Goal: Obtain resource: Download file/media

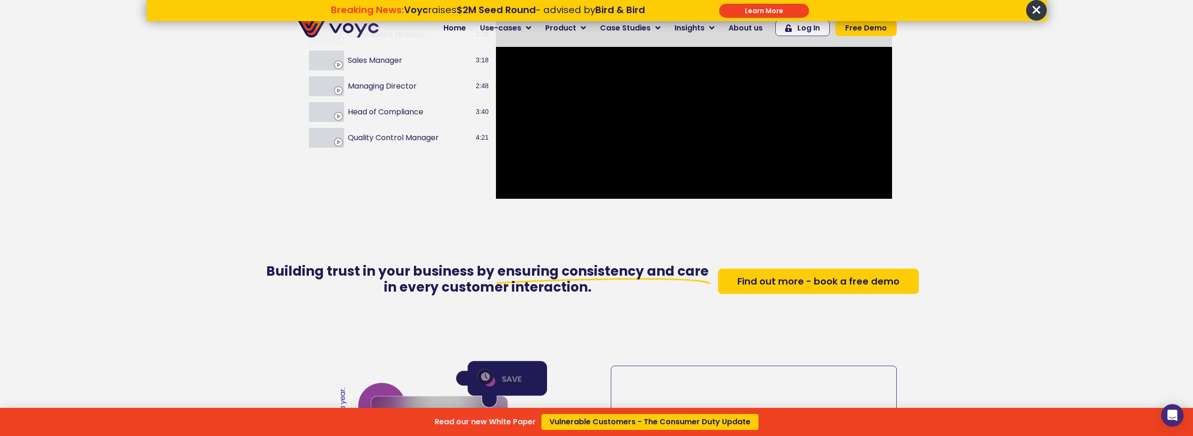
scroll to position [142, 0]
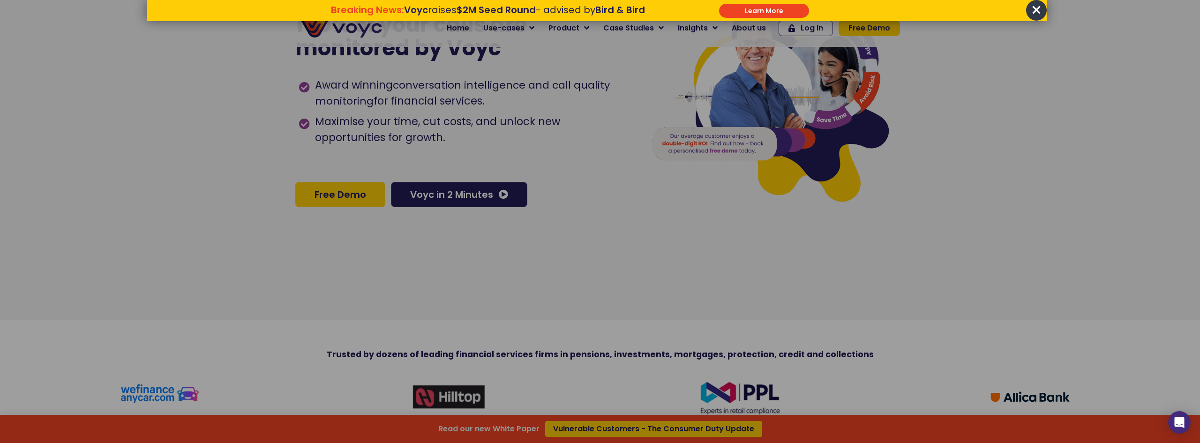
drag, startPoint x: 1198, startPoint y: 415, endPoint x: 1152, endPoint y: -9, distance: 426.4
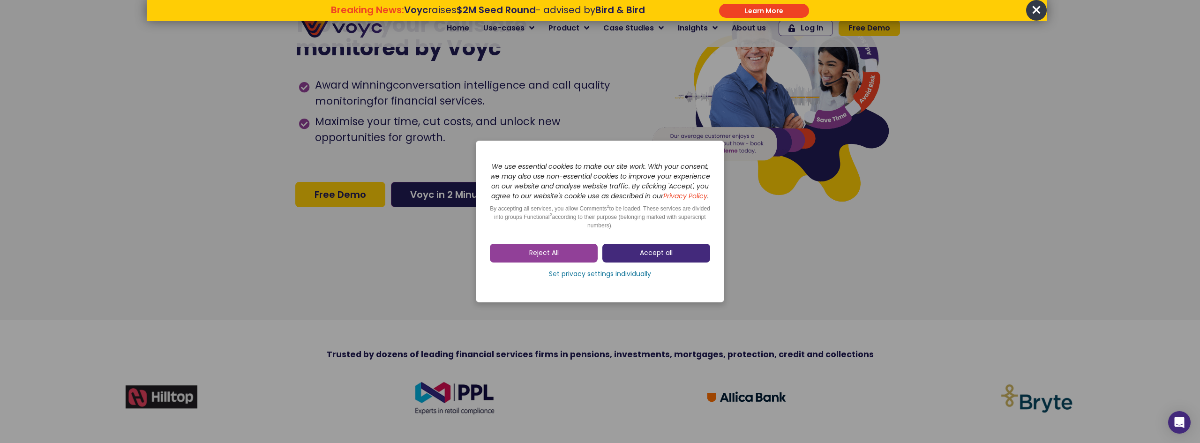
click at [656, 256] on span "Accept all" at bounding box center [656, 253] width 33 height 9
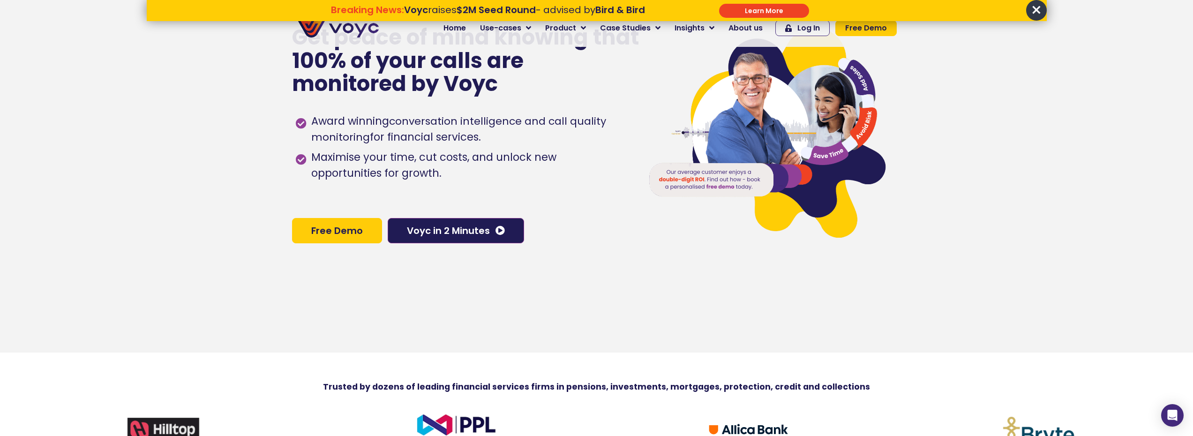
scroll to position [48, 0]
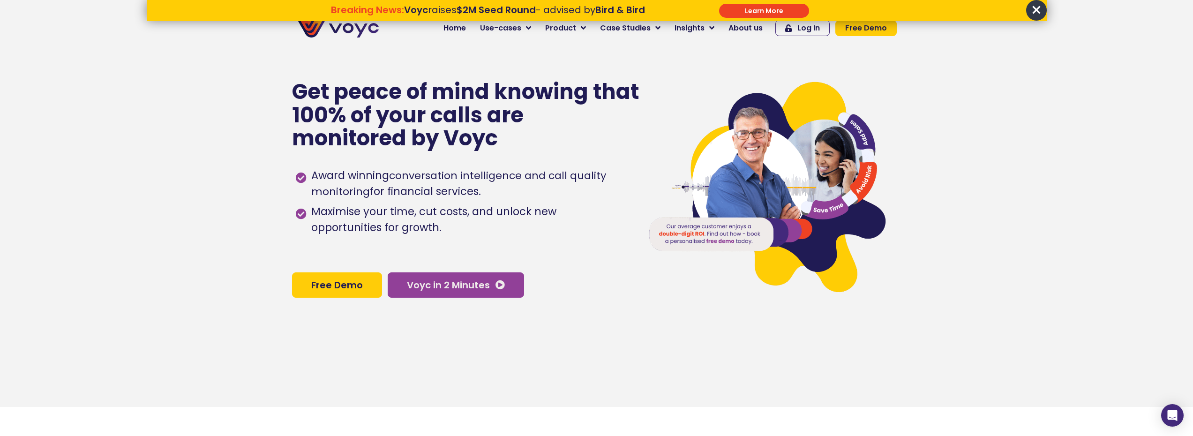
click at [433, 295] on link "Voyc in 2 Minutes" at bounding box center [456, 284] width 136 height 25
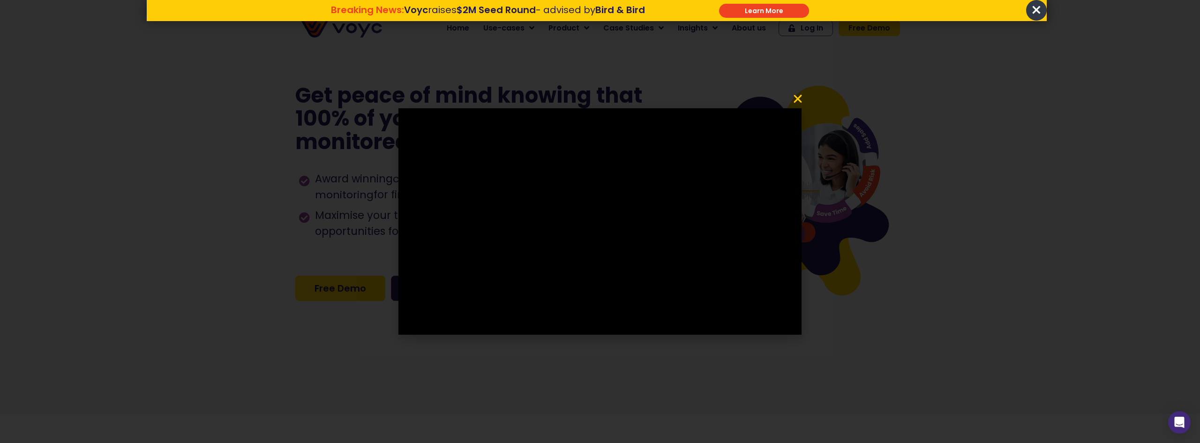
click at [796, 97] on icon "Close" at bounding box center [797, 98] width 11 height 11
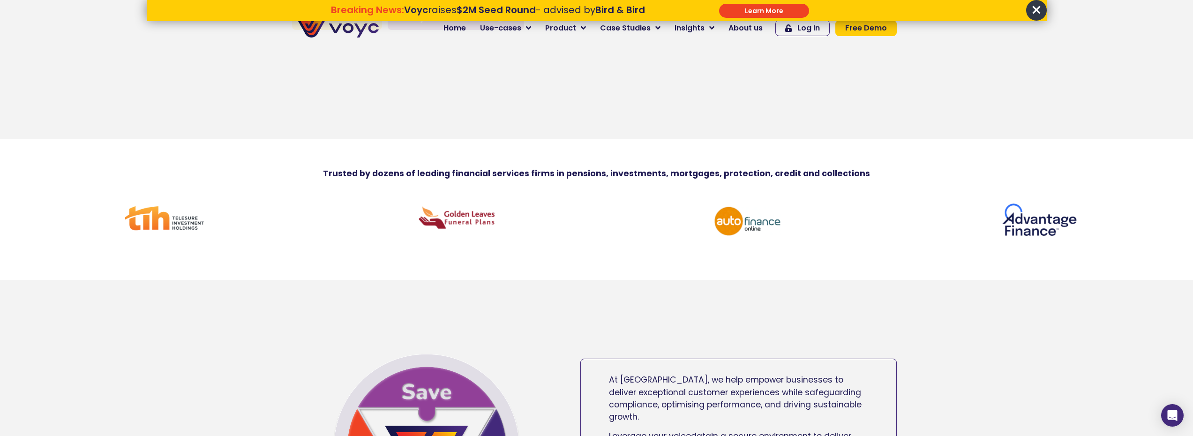
scroll to position [95, 0]
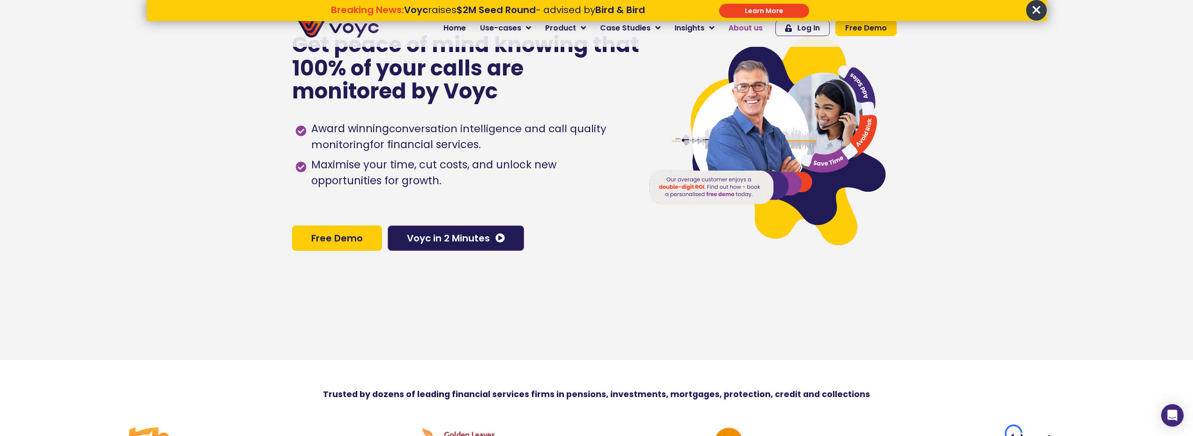
click at [755, 30] on span "About us" at bounding box center [746, 28] width 34 height 11
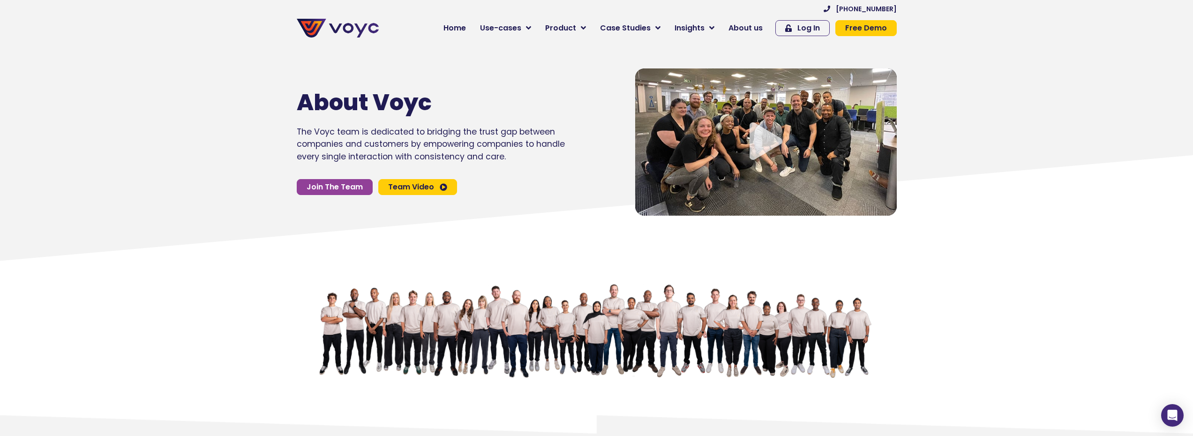
click at [756, 120] on div "Play Video" at bounding box center [766, 141] width 262 height 147
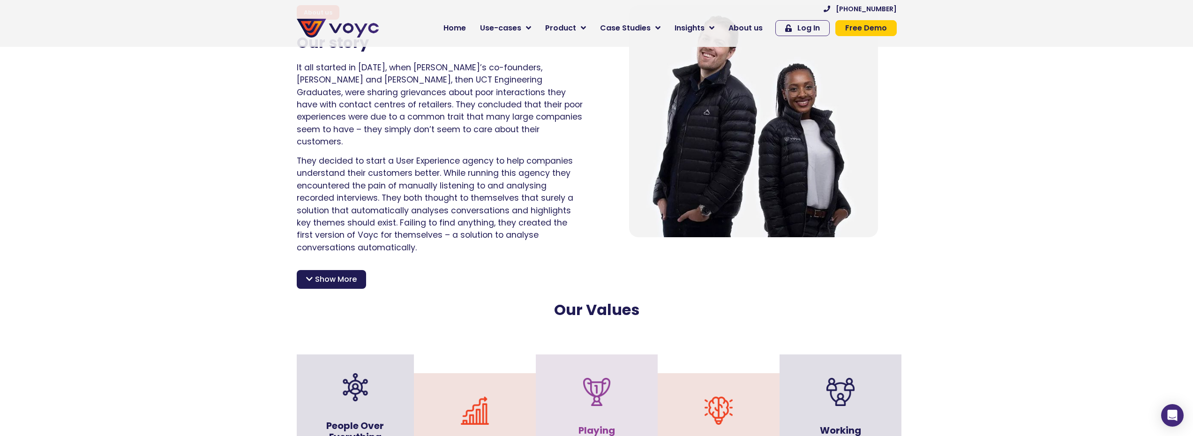
scroll to position [656, 0]
click at [302, 269] on div "Show More" at bounding box center [331, 278] width 69 height 19
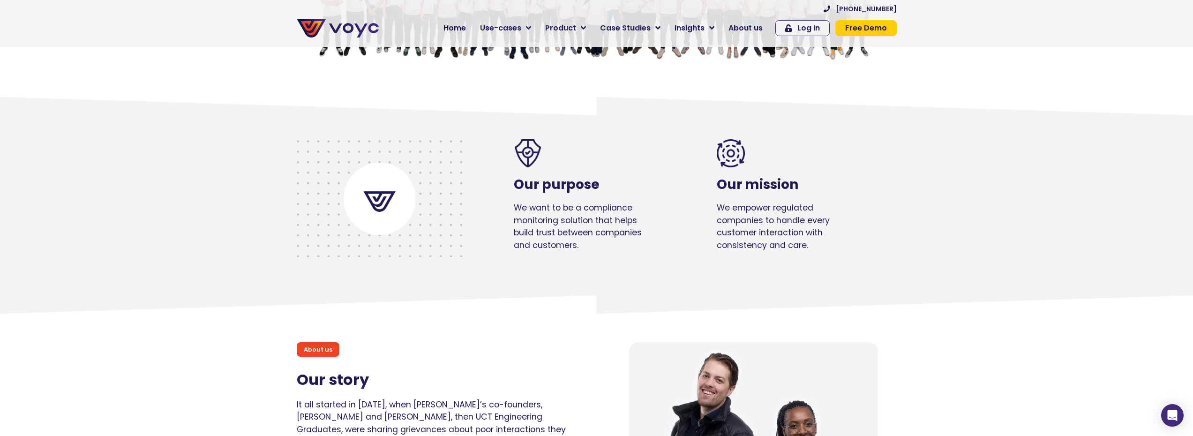
scroll to position [0, 0]
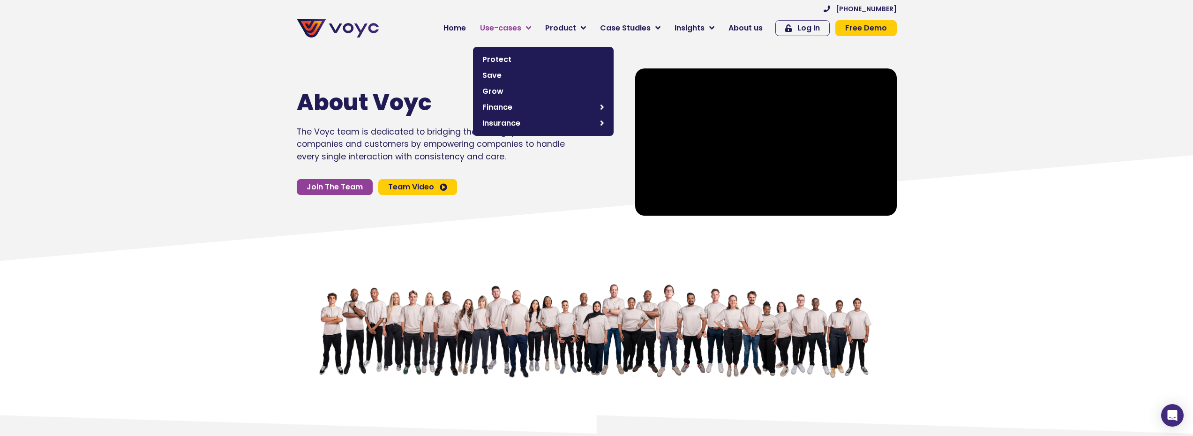
click at [521, 29] on span "Use-cases" at bounding box center [500, 28] width 41 height 11
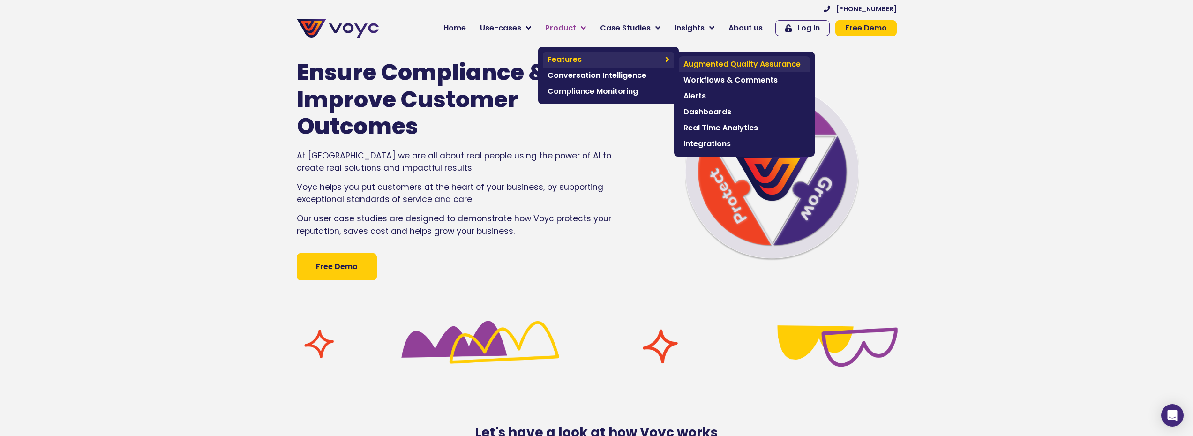
click at [790, 67] on span "Augmented Quality Assurance" at bounding box center [745, 64] width 122 height 11
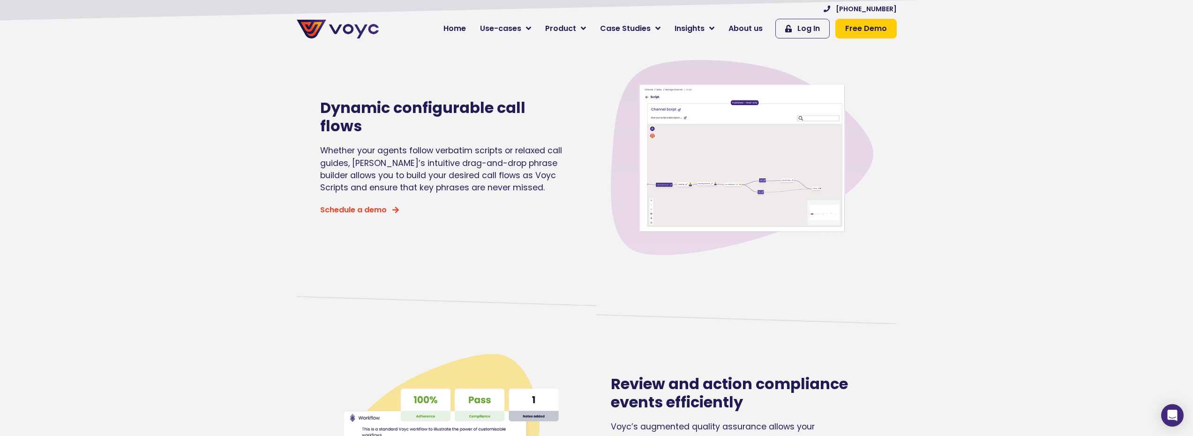
scroll to position [188, 0]
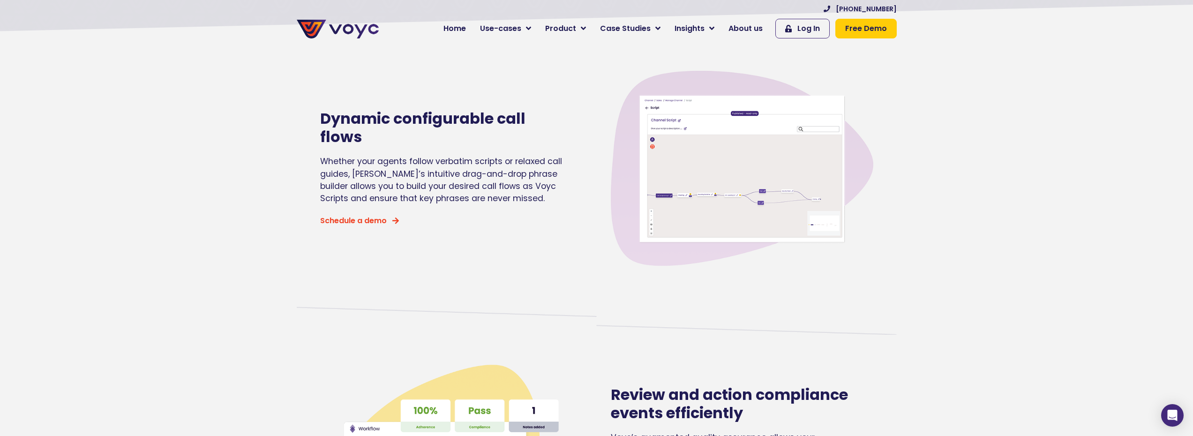
click at [671, 198] on img at bounding box center [742, 168] width 263 height 263
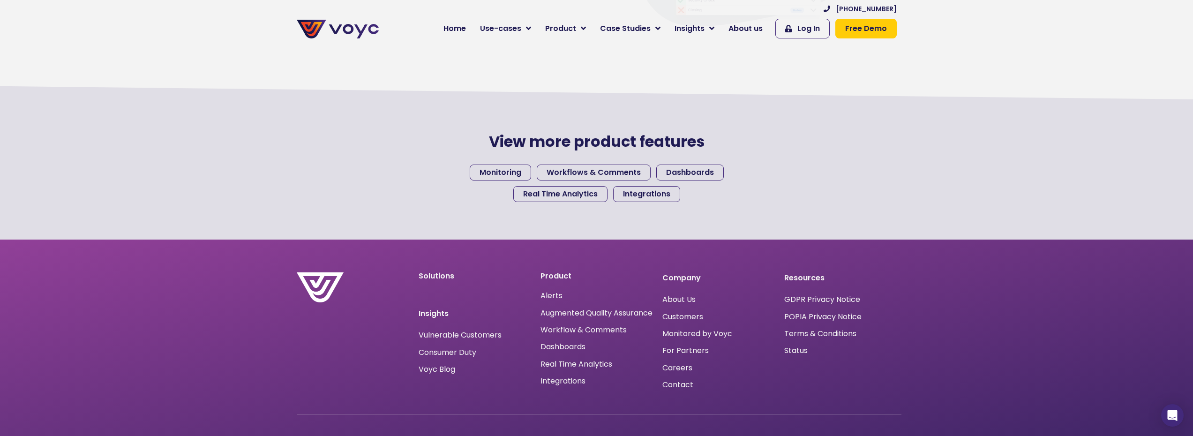
scroll to position [932, 0]
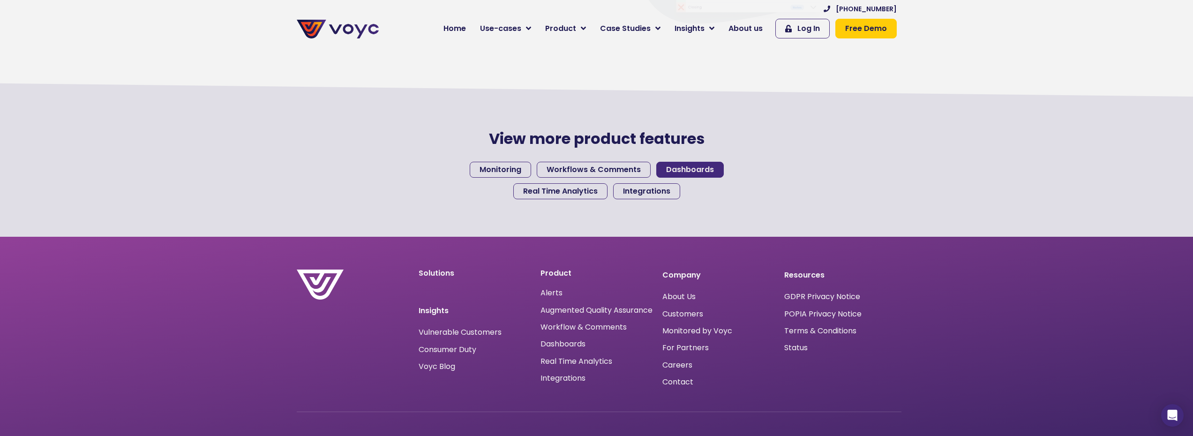
click at [672, 170] on span "Dashboards" at bounding box center [690, 170] width 48 height 8
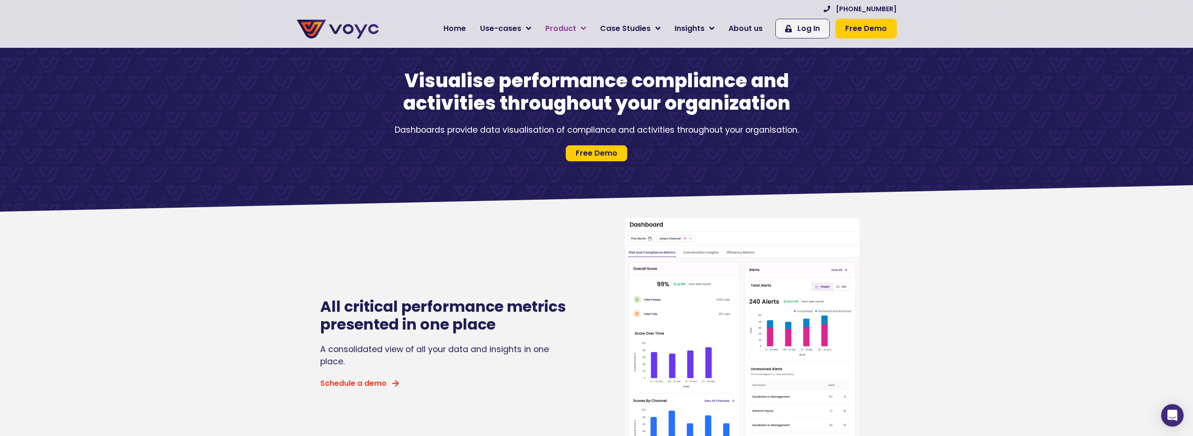
click at [576, 23] on span "Product" at bounding box center [560, 28] width 31 height 11
click at [575, 73] on span "Conversation Intelligence" at bounding box center [609, 75] width 122 height 11
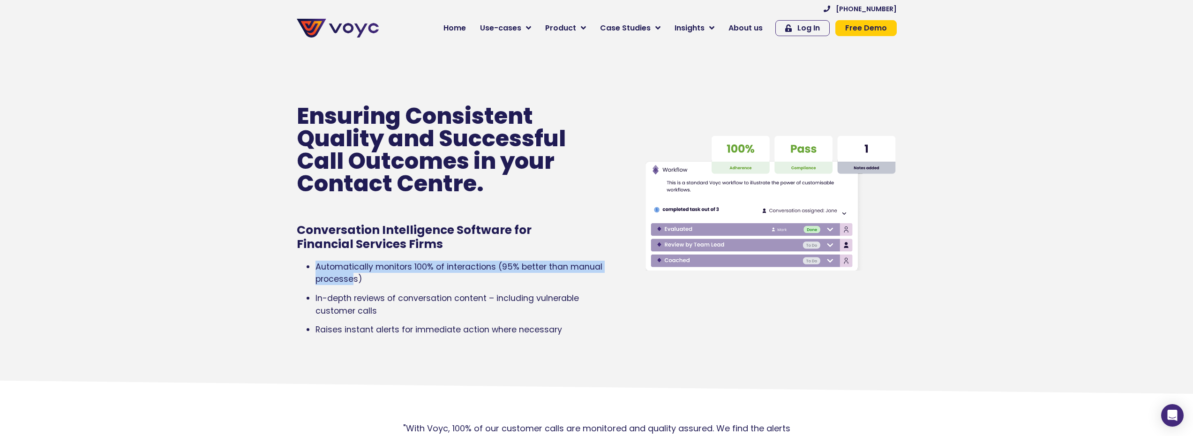
drag, startPoint x: 355, startPoint y: 279, endPoint x: 305, endPoint y: 259, distance: 53.8
click at [305, 259] on div "Ensuring Consistent Quality and Successful Call Outcomes in your Contact Centre…" at bounding box center [462, 203] width 340 height 298
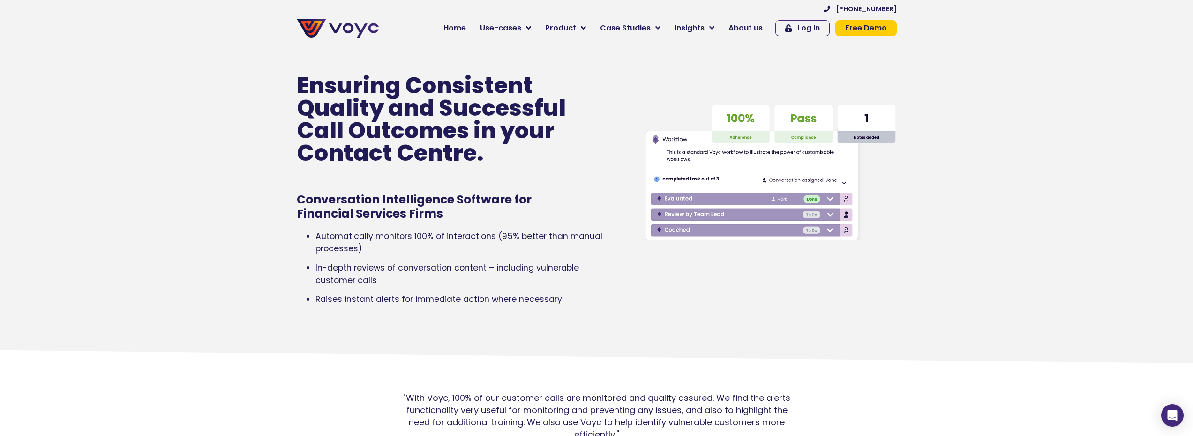
scroll to position [47, 0]
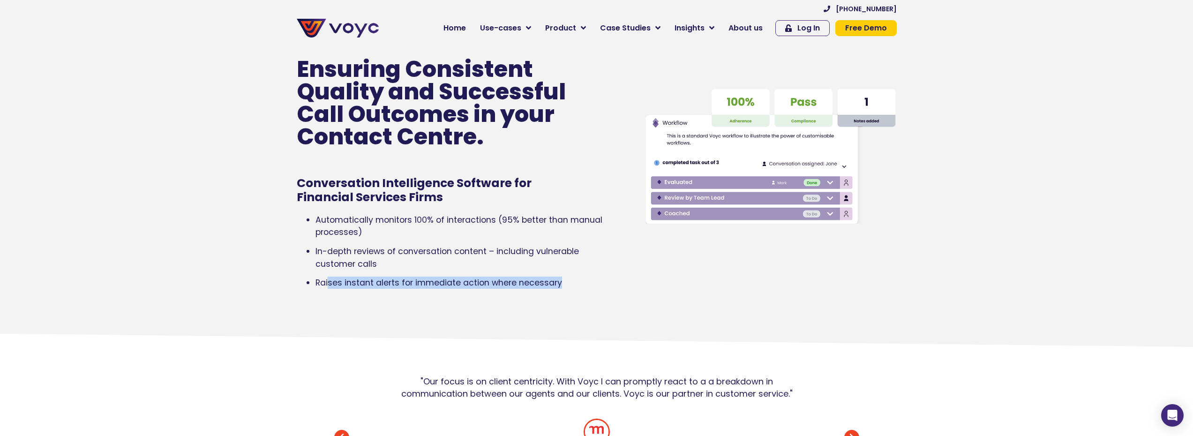
drag, startPoint x: 394, startPoint y: 282, endPoint x: 566, endPoint y: 284, distance: 171.2
click at [566, 284] on p "Raises instant alerts for immediate action where necessary" at bounding box center [467, 283] width 302 height 12
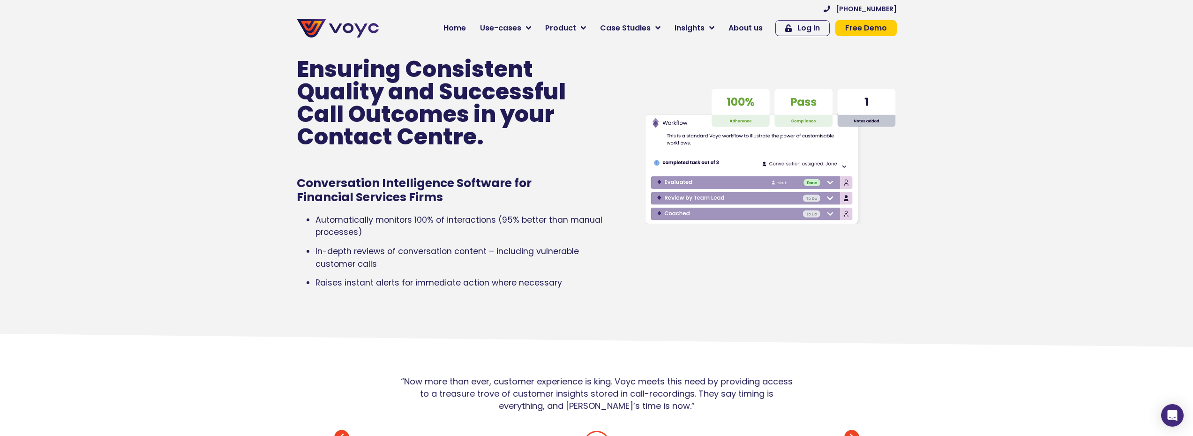
drag, startPoint x: 310, startPoint y: 251, endPoint x: 513, endPoint y: 259, distance: 202.8
click at [513, 259] on ul "Automatically monitors 100% of interactions (95% better than manual processes) …" at bounding box center [457, 251] width 321 height 75
click at [513, 259] on p "In-depth reviews of conversation content – including vulnerable customer calls" at bounding box center [467, 257] width 302 height 25
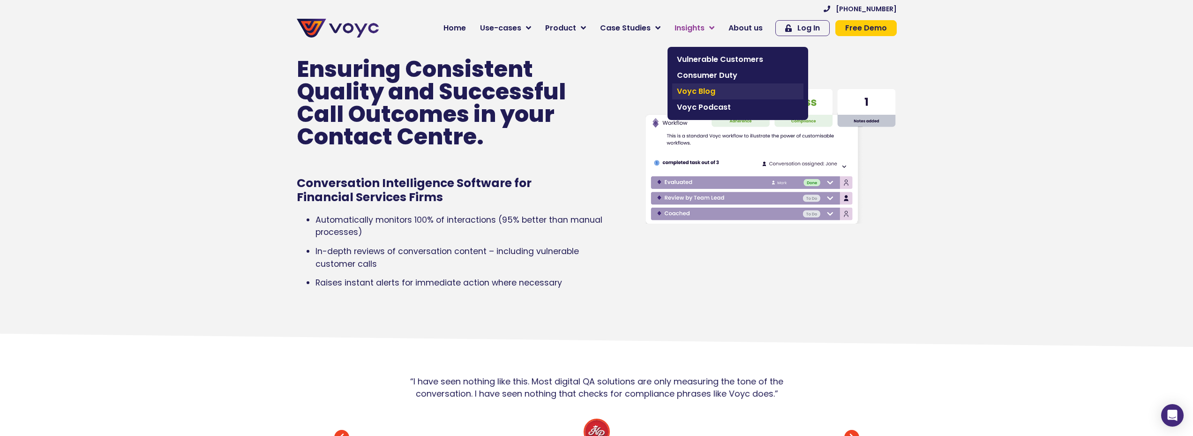
click at [712, 96] on span "Voyc Blog" at bounding box center [738, 91] width 122 height 11
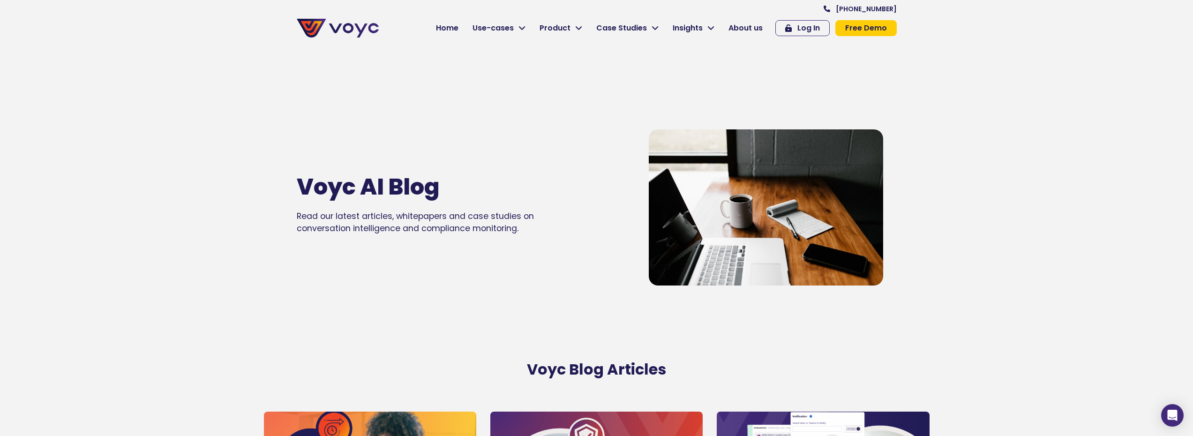
click at [887, 31] on span "Free Demo" at bounding box center [866, 28] width 42 height 8
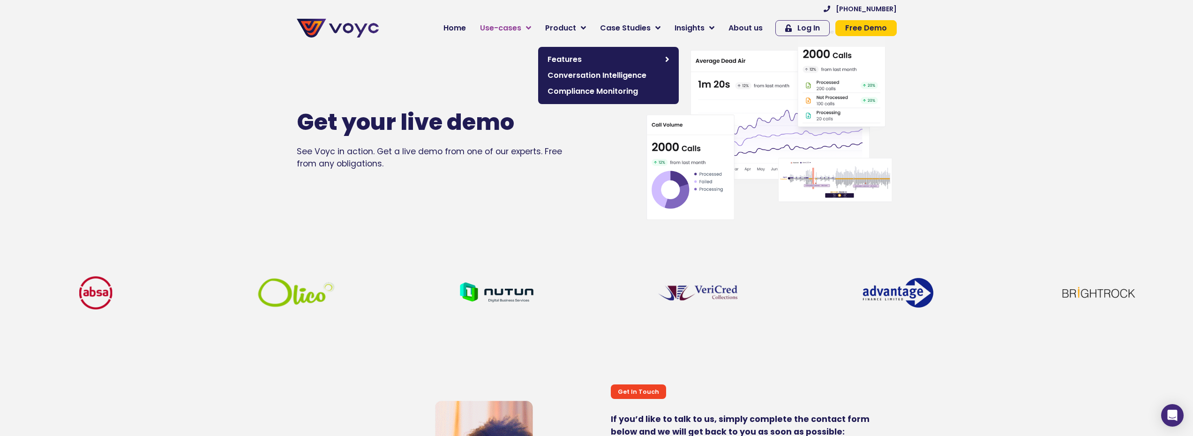
click at [516, 31] on span "Use-cases" at bounding box center [500, 28] width 41 height 11
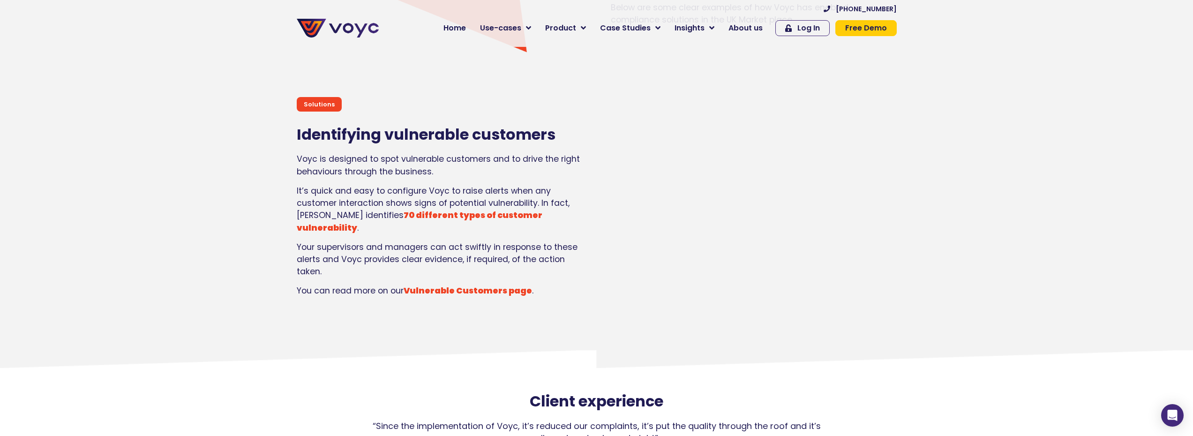
scroll to position [1125, 0]
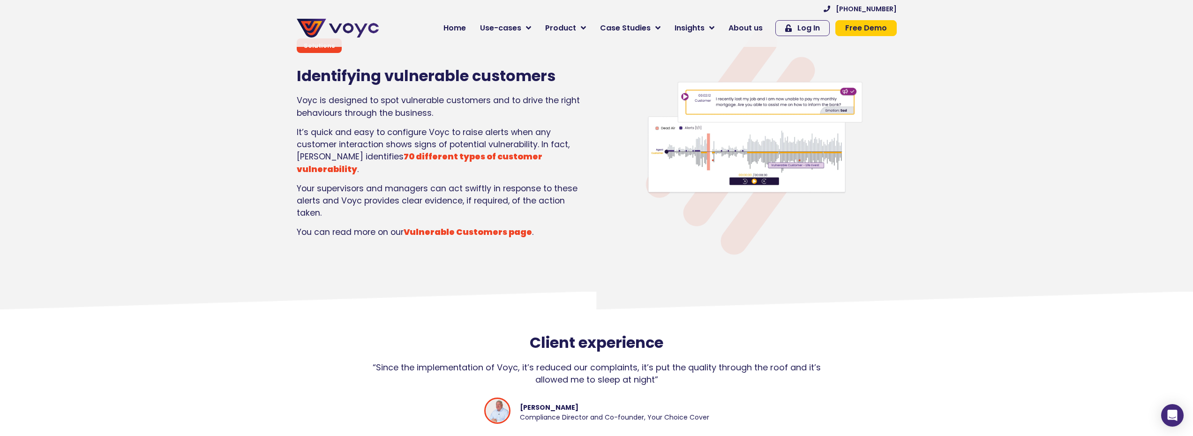
click at [475, 226] on strong "Vulnerable Customers page" at bounding box center [468, 231] width 128 height 11
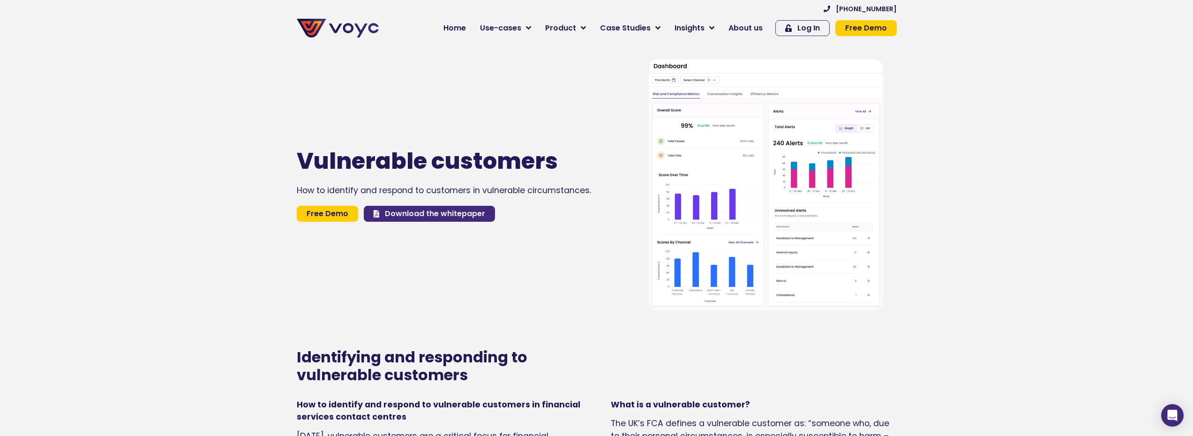
click at [394, 218] on span "Download the whitepaper" at bounding box center [435, 214] width 100 height 8
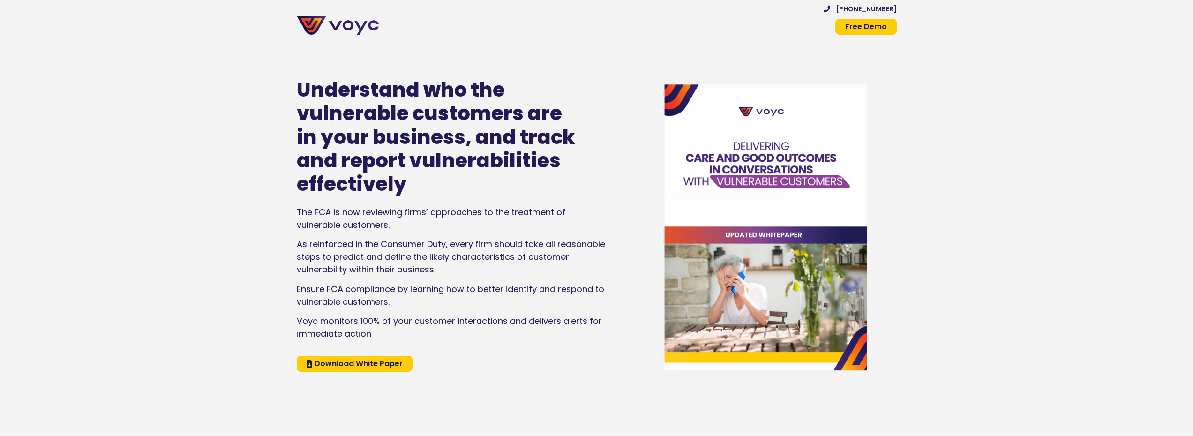
click at [377, 371] on link "Download White Paper" at bounding box center [355, 364] width 116 height 16
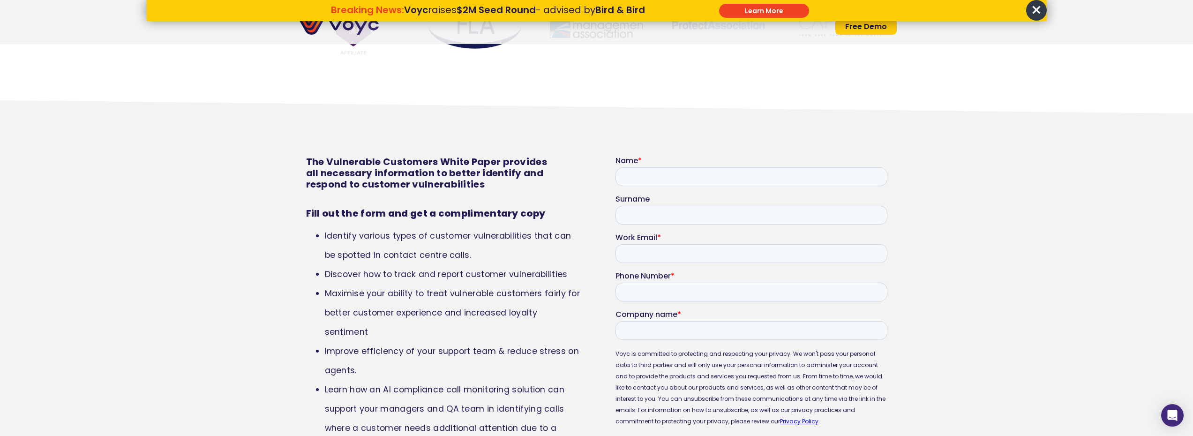
scroll to position [3673, 0]
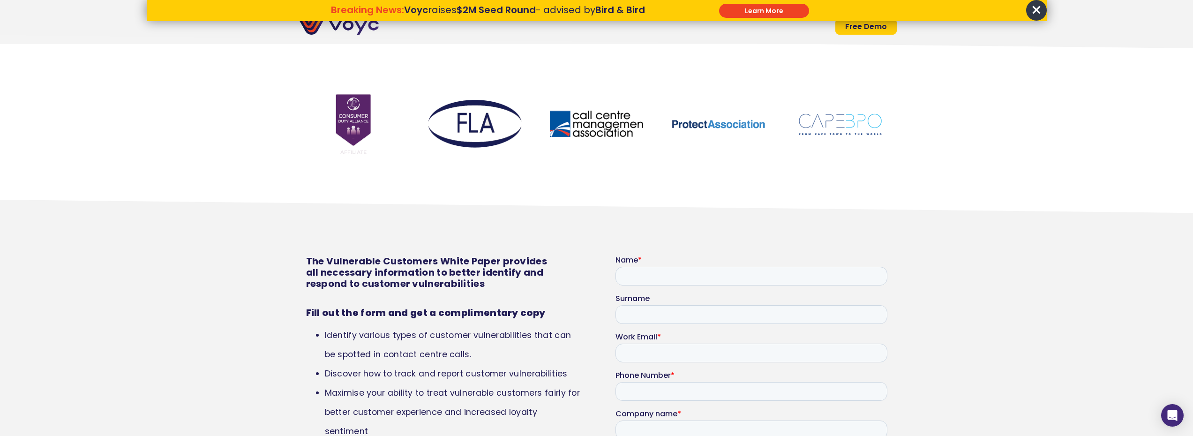
drag, startPoint x: 671, startPoint y: 224, endPoint x: 671, endPoint y: 229, distance: 5.2
click at [671, 227] on section "The Vulnerable Customers White Paper provides all necessary information to bett…" at bounding box center [596, 439] width 1193 height 453
click at [671, 260] on label "Name *" at bounding box center [751, 259] width 272 height 9
click at [671, 266] on input "Name *" at bounding box center [751, 275] width 272 height 19
click at [675, 266] on input "Name *" at bounding box center [751, 275] width 272 height 19
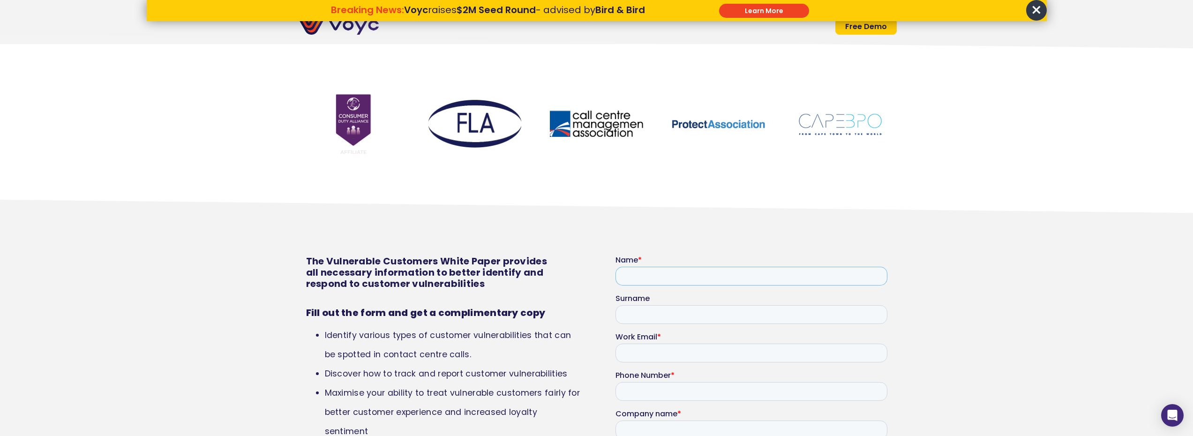
type input "******"
type input "********"
type input "**********"
click at [670, 346] on input "Work Email *" at bounding box center [751, 352] width 272 height 19
type input "**********"
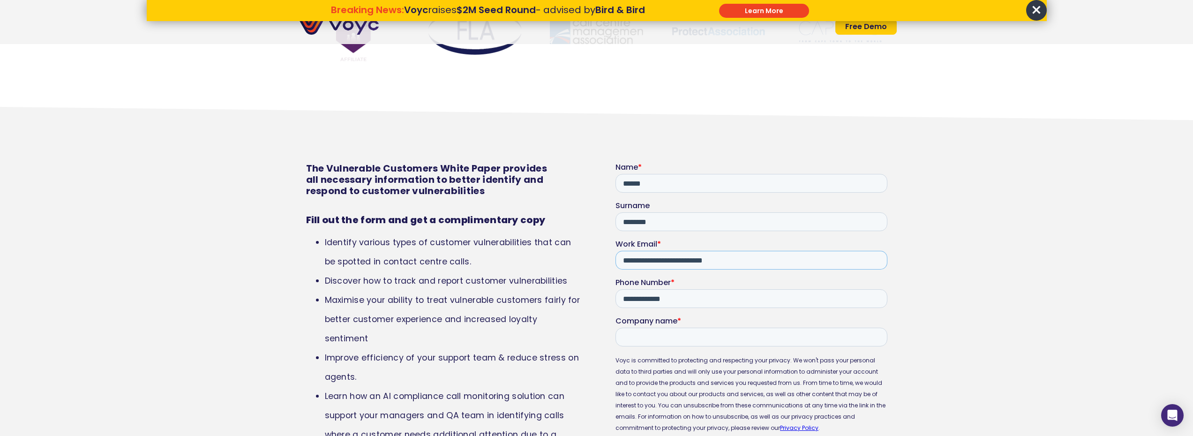
scroll to position [3766, 0]
click at [687, 337] on input "Company name *" at bounding box center [751, 335] width 272 height 19
type input "**********"
drag, startPoint x: 721, startPoint y: 283, endPoint x: 657, endPoint y: 294, distance: 64.8
click at [657, 294] on div "**********" at bounding box center [751, 292] width 272 height 30
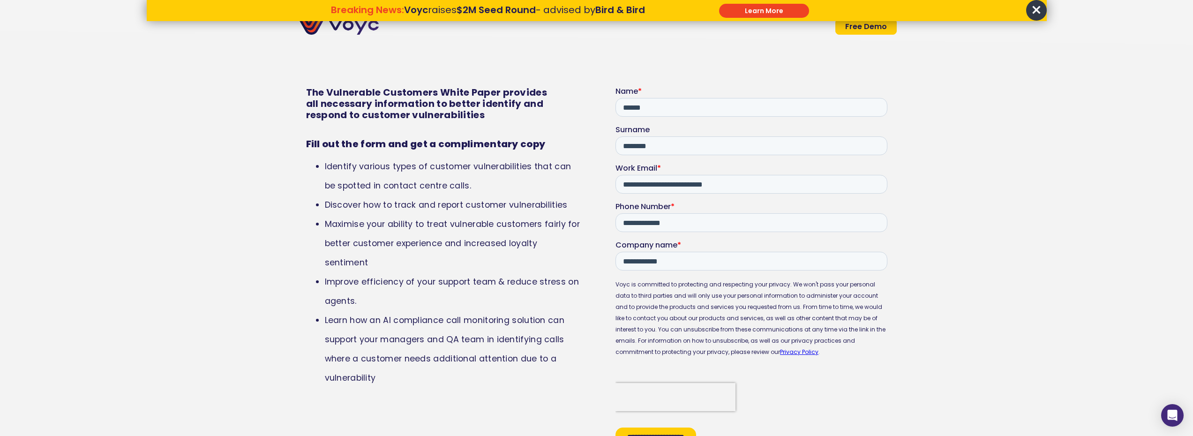
scroll to position [3954, 0]
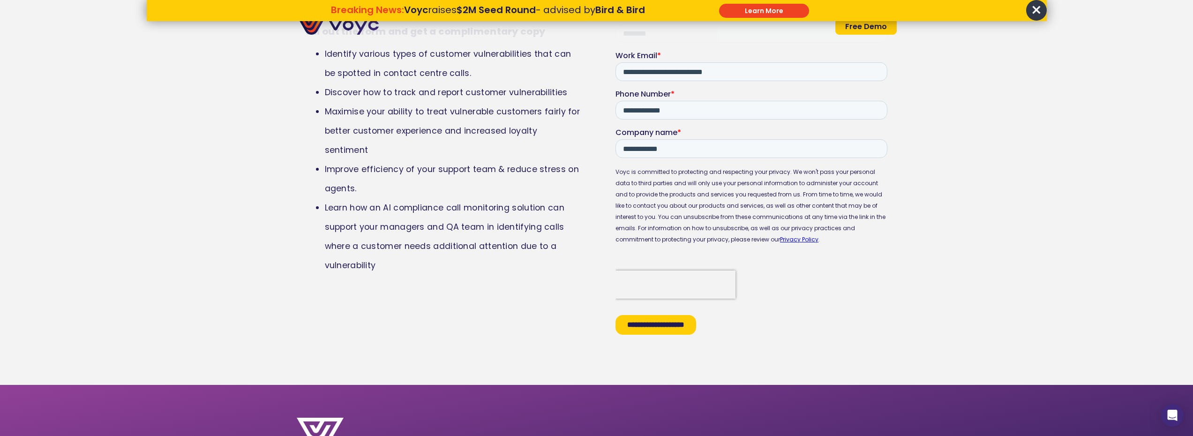
click at [656, 327] on input "**********" at bounding box center [655, 325] width 81 height 20
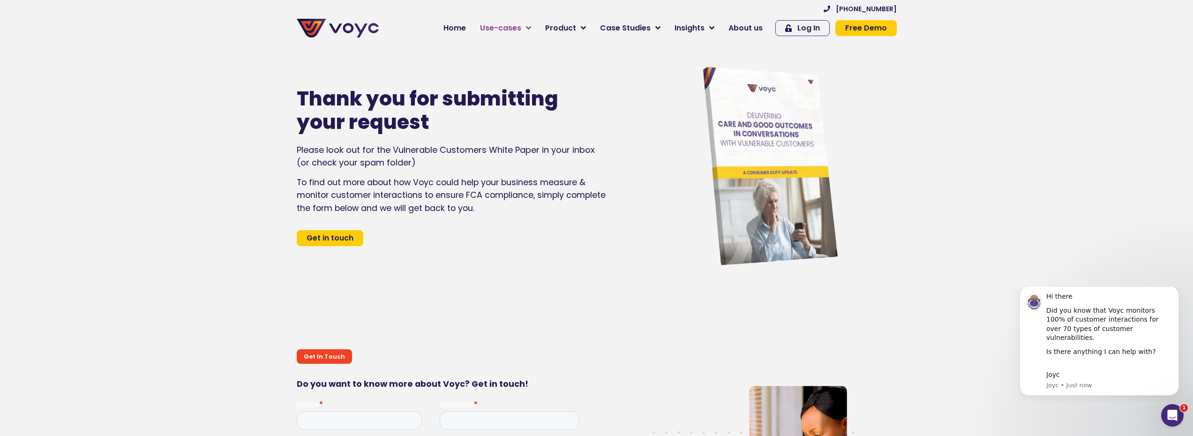
click at [502, 30] on span "Use-cases" at bounding box center [500, 28] width 41 height 11
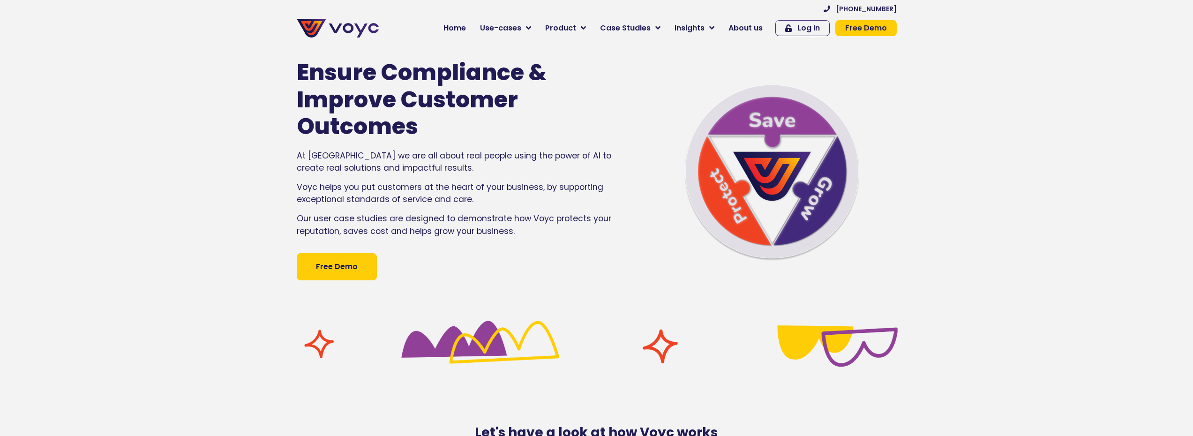
click at [465, 32] on span "Home" at bounding box center [455, 28] width 23 height 11
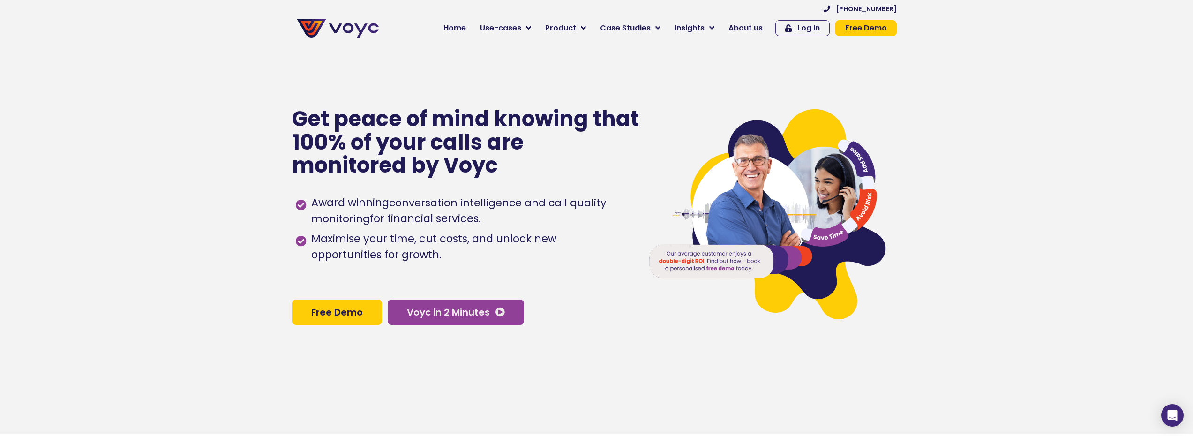
click at [448, 317] on span "Voyc in 2 Minutes" at bounding box center [448, 312] width 83 height 9
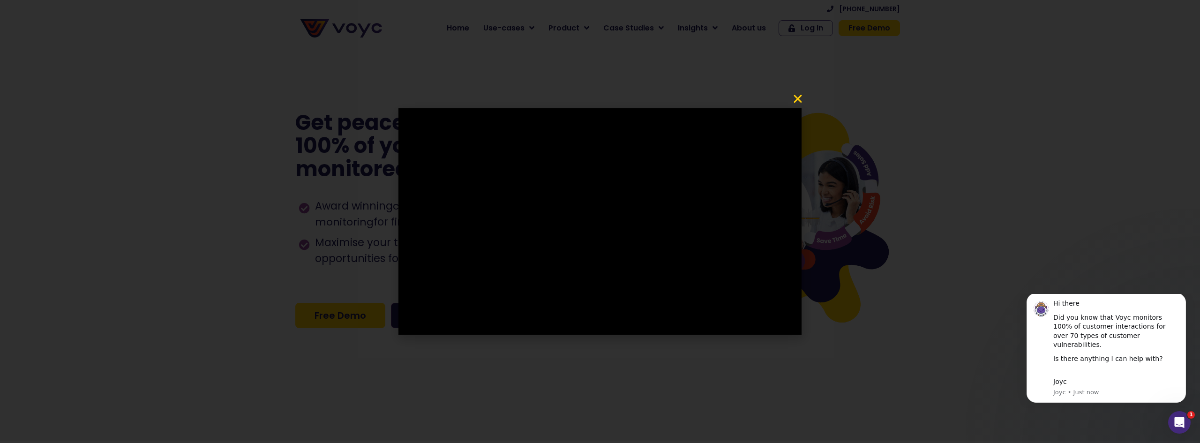
click at [805, 91] on div at bounding box center [600, 221] width 1200 height 443
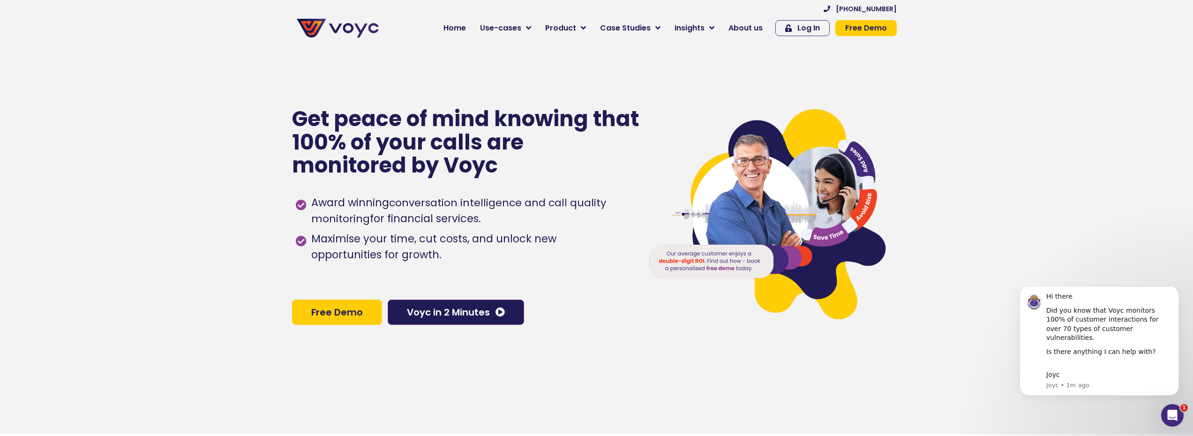
click at [341, 311] on span "Free Demo" at bounding box center [337, 312] width 52 height 9
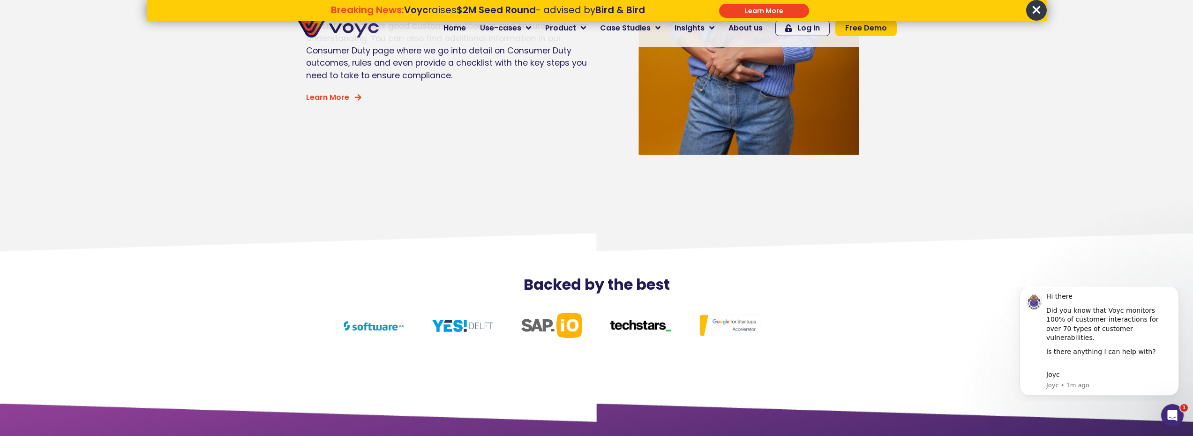
scroll to position [3874, 0]
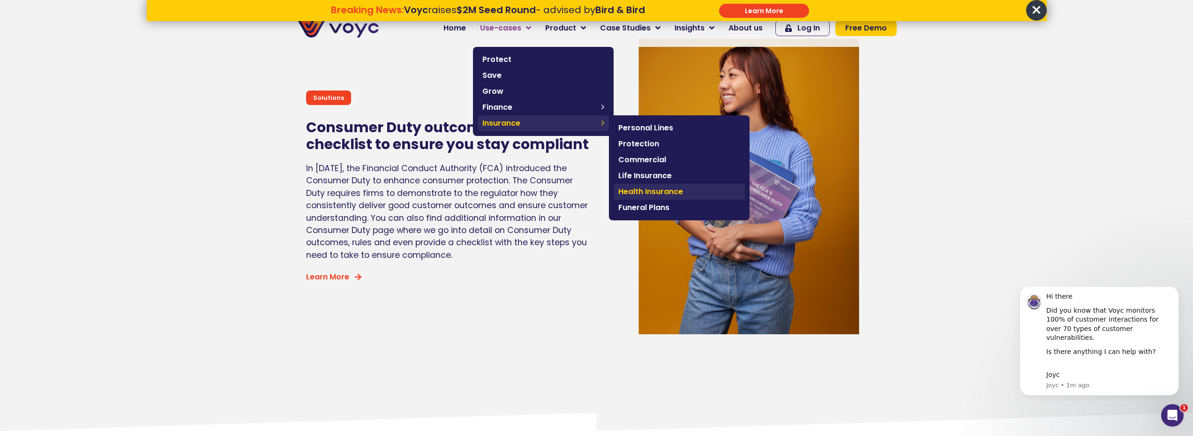
click at [647, 185] on link "Health Insurance" at bounding box center [679, 192] width 131 height 16
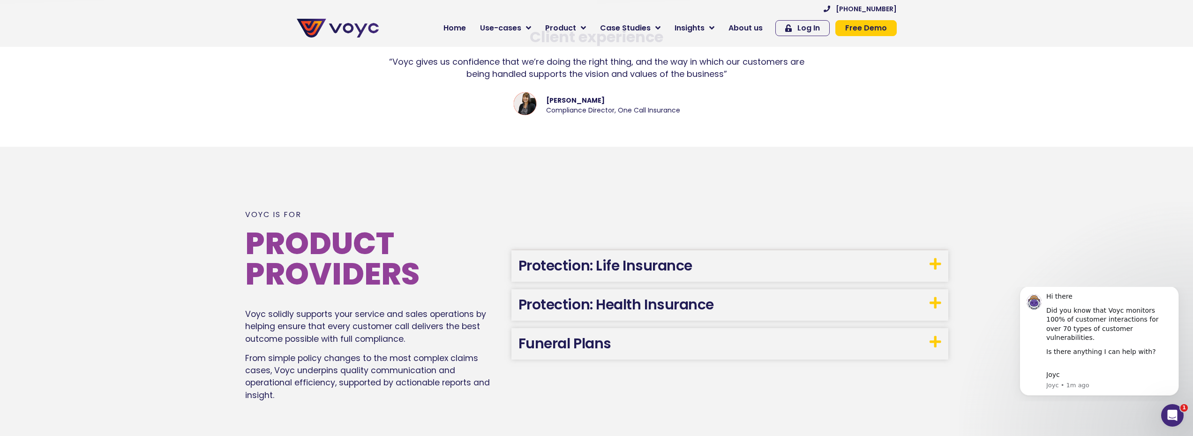
click at [611, 264] on link "Protection: Life Insurance" at bounding box center [606, 266] width 174 height 20
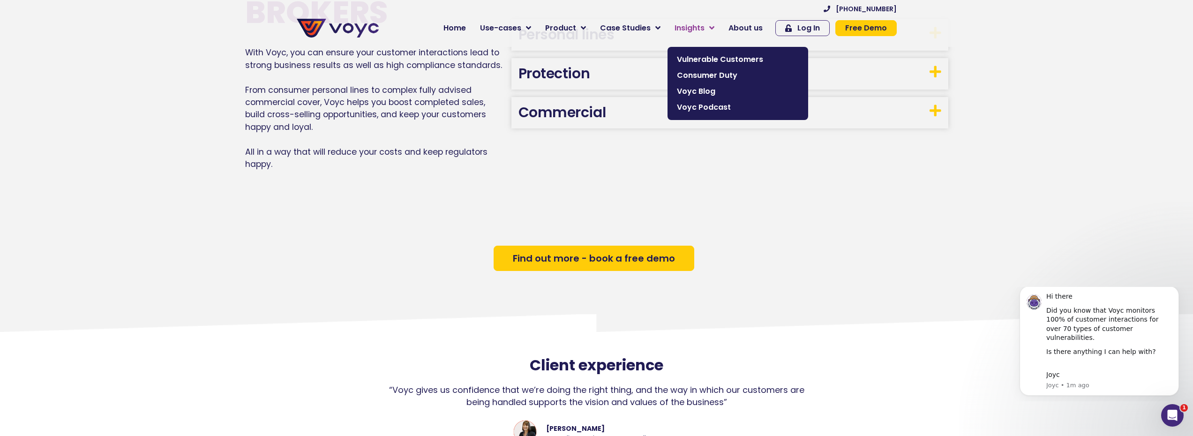
click at [697, 25] on span "Insights" at bounding box center [690, 28] width 30 height 11
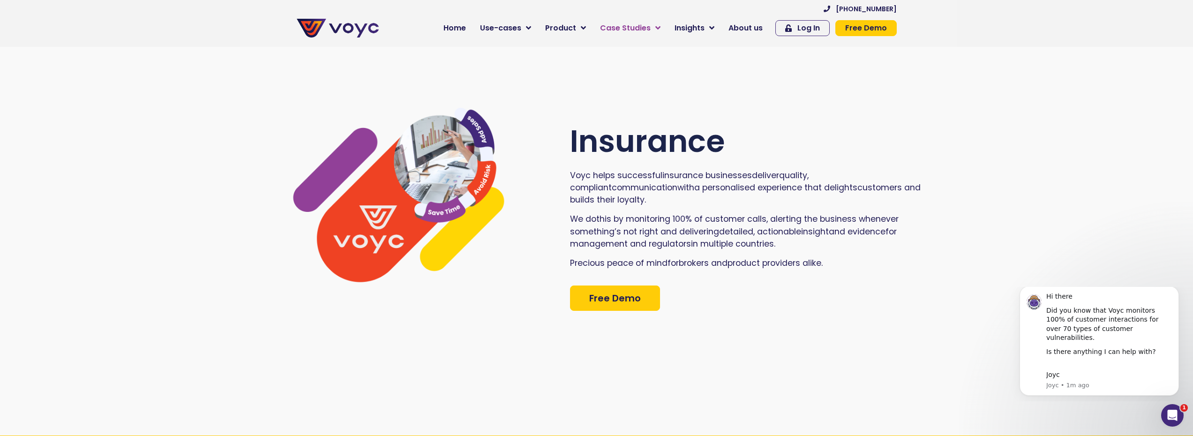
click at [631, 27] on span "Case Studies" at bounding box center [625, 28] width 51 height 11
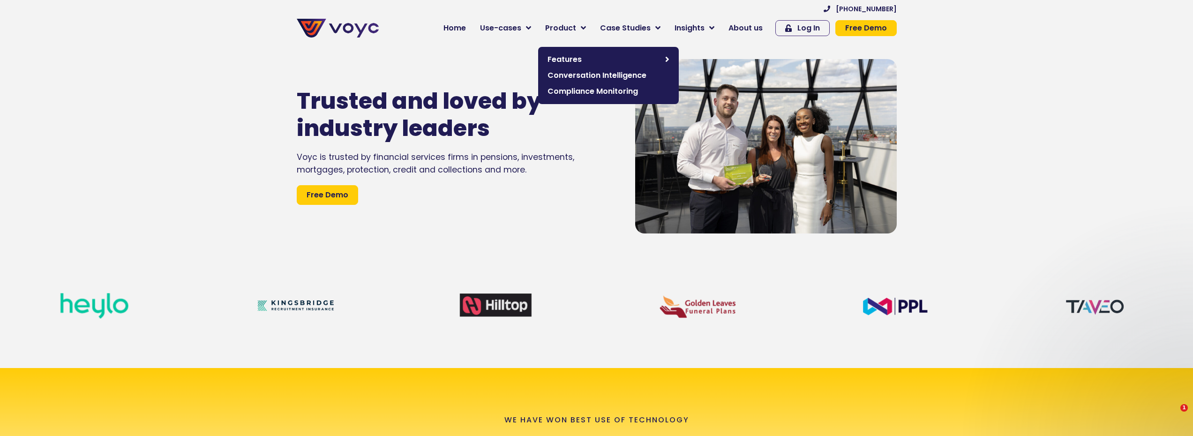
click at [576, 28] on span "Product" at bounding box center [560, 28] width 31 height 11
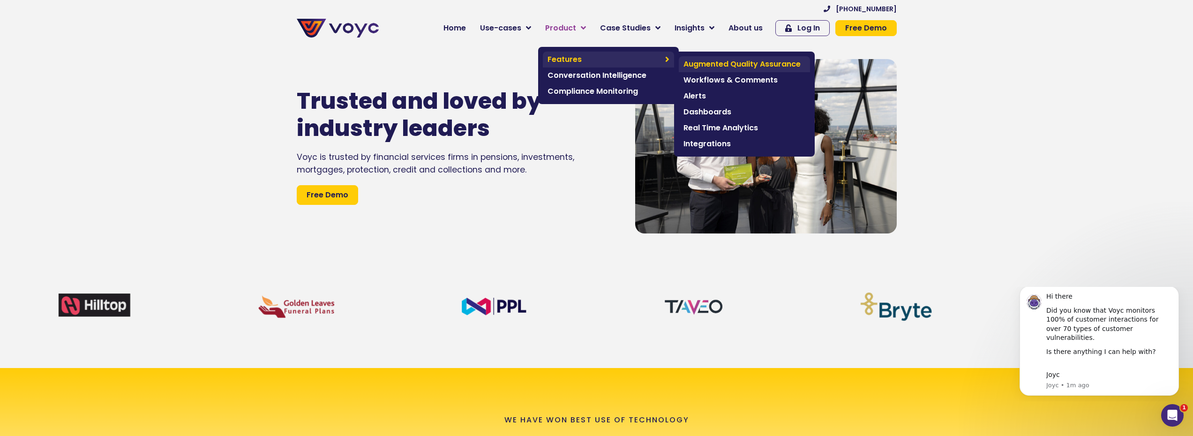
click at [725, 68] on span "Augmented Quality Assurance" at bounding box center [745, 64] width 122 height 11
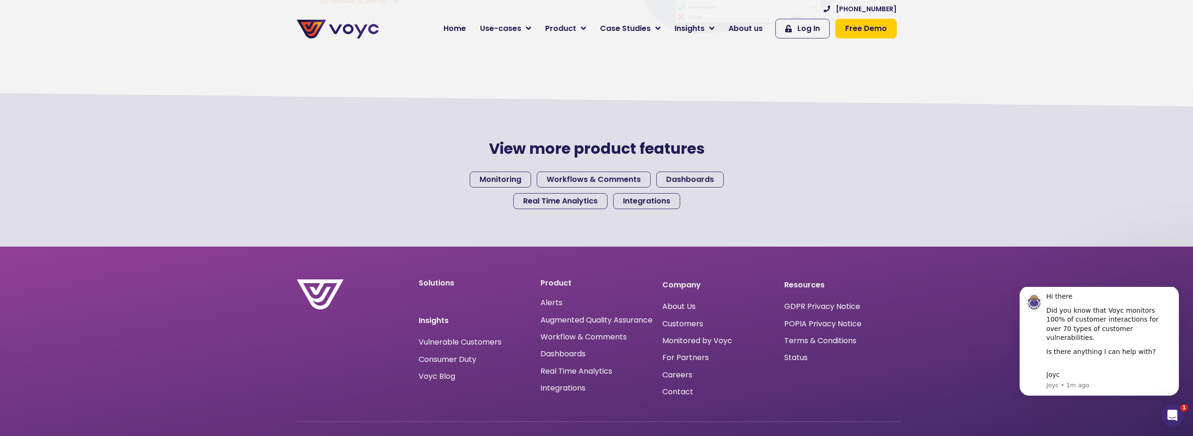
scroll to position [938, 0]
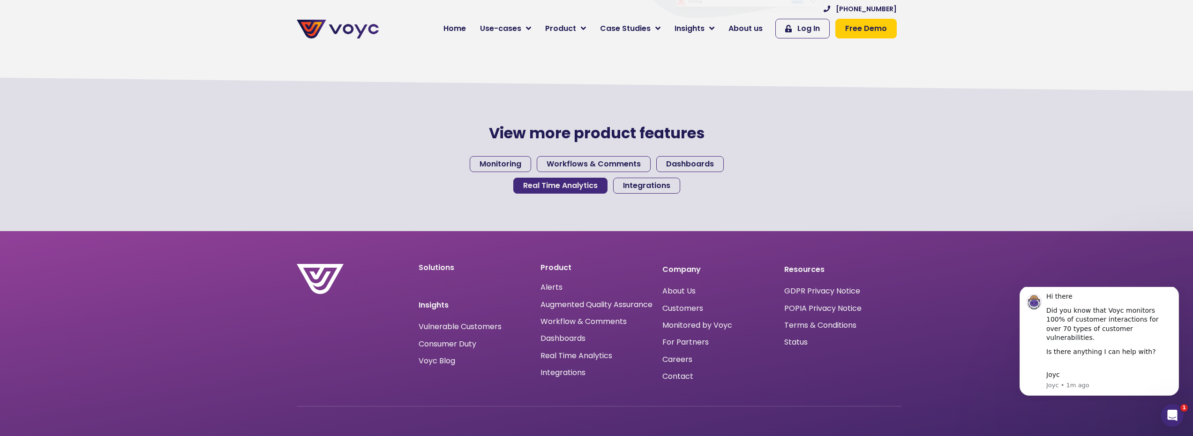
click at [561, 182] on span "Real Time Analytics" at bounding box center [560, 186] width 75 height 8
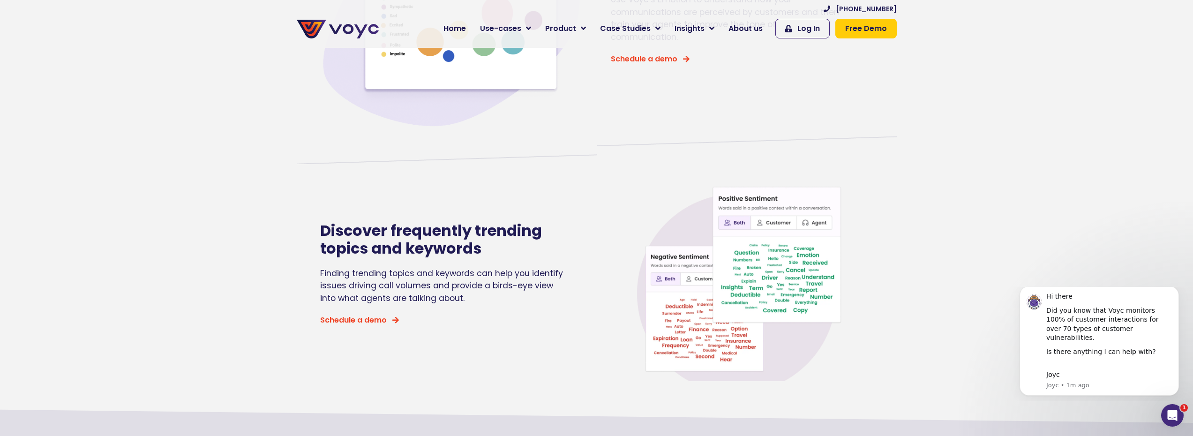
scroll to position [610, 0]
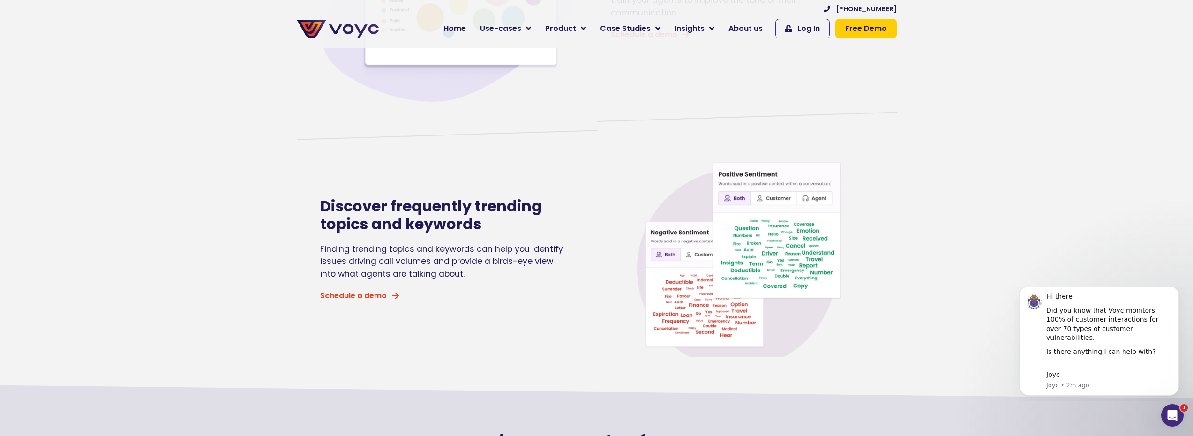
click at [1069, 6] on section "+44 204 572 7172 Home Use-cases Protect Save Grow Finance Mortgage Brokers Car …" at bounding box center [596, 24] width 1193 height 48
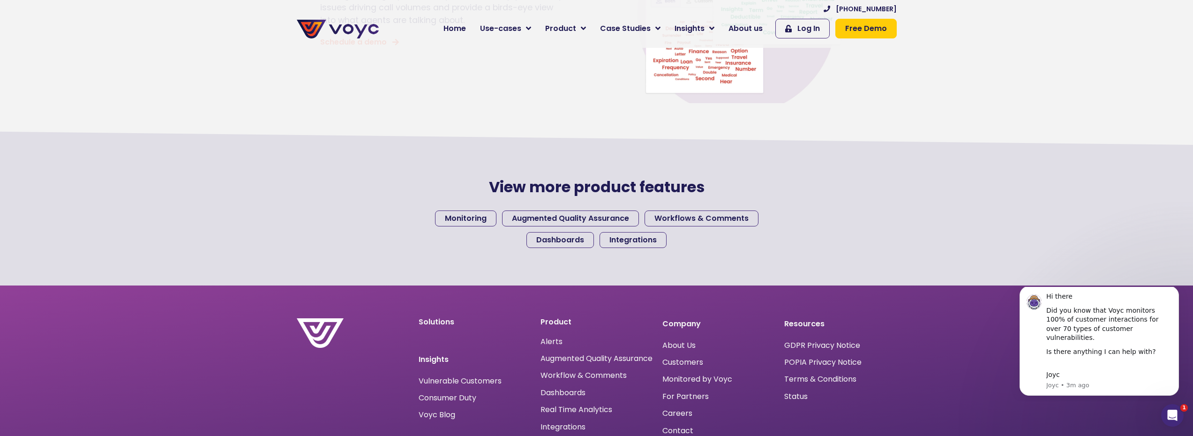
scroll to position [750, 0]
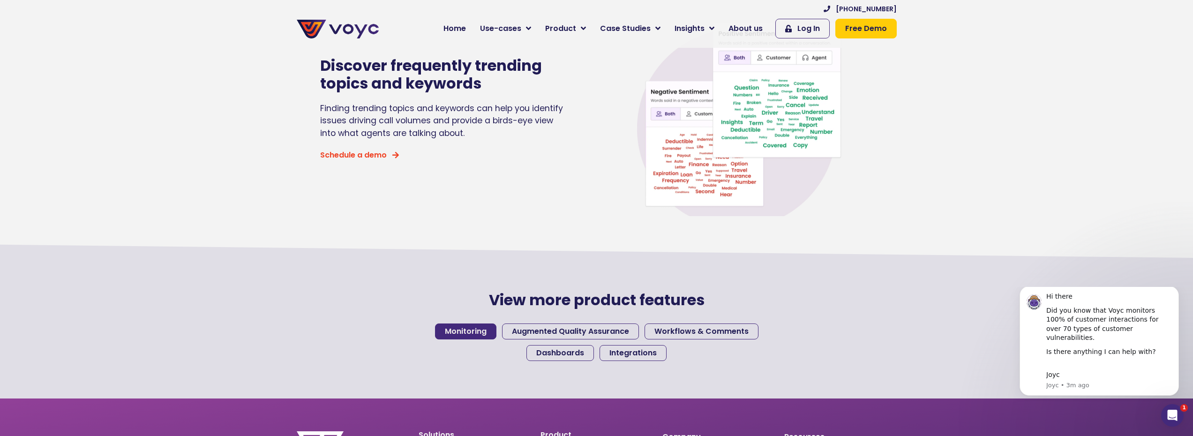
click at [469, 332] on span "Monitoring" at bounding box center [466, 332] width 42 height 8
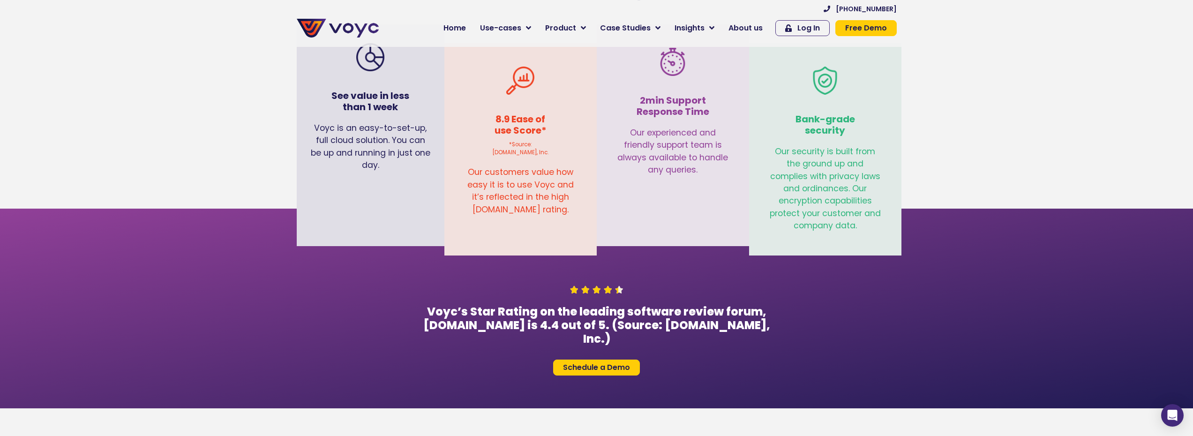
scroll to position [2298, 0]
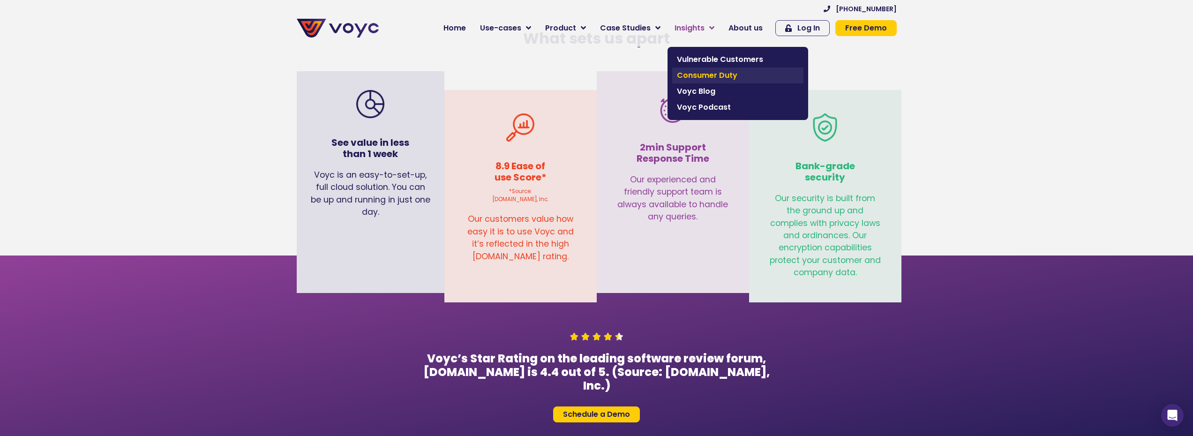
click at [715, 70] on span "Consumer Duty" at bounding box center [738, 75] width 122 height 11
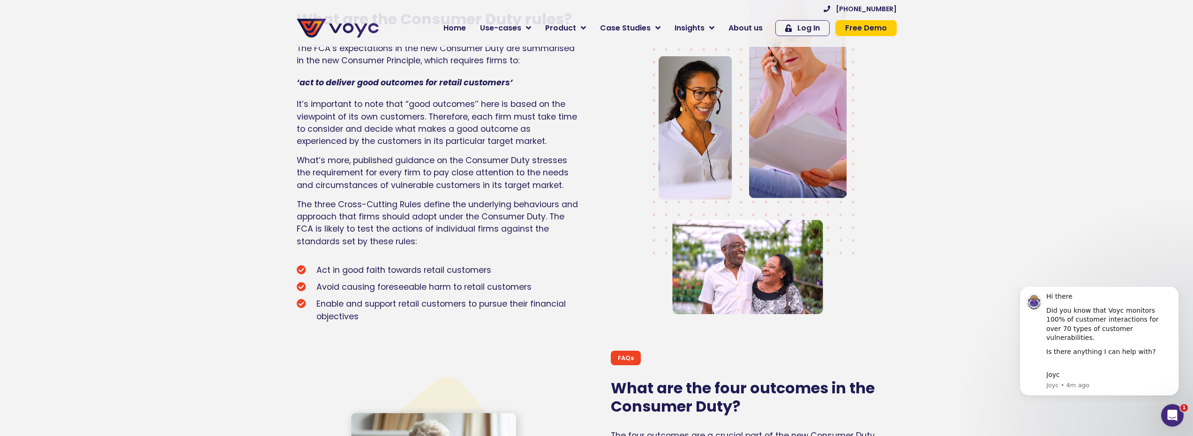
scroll to position [1125, 0]
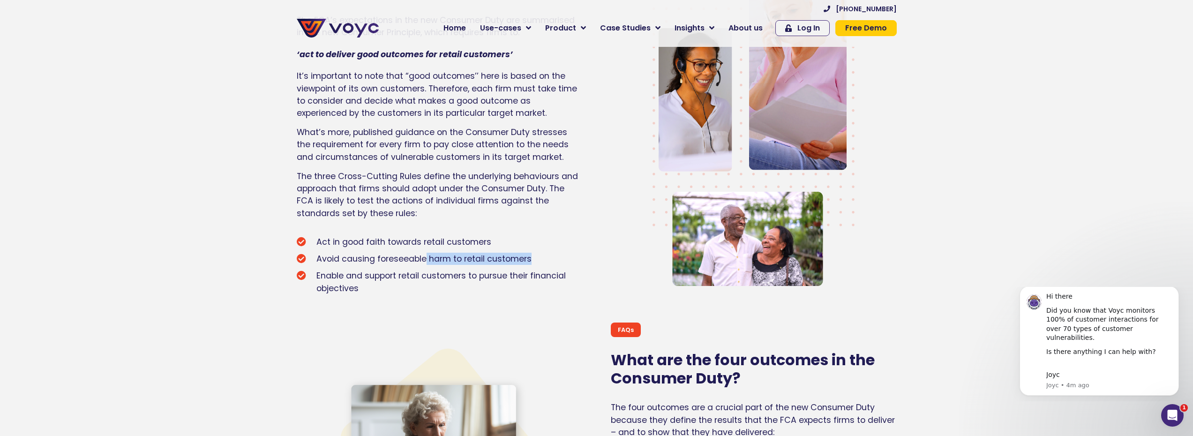
drag, startPoint x: 423, startPoint y: 252, endPoint x: 579, endPoint y: 250, distance: 155.2
click at [579, 253] on li "Avoid causing foreseeable harm to retail customers" at bounding box center [440, 260] width 286 height 15
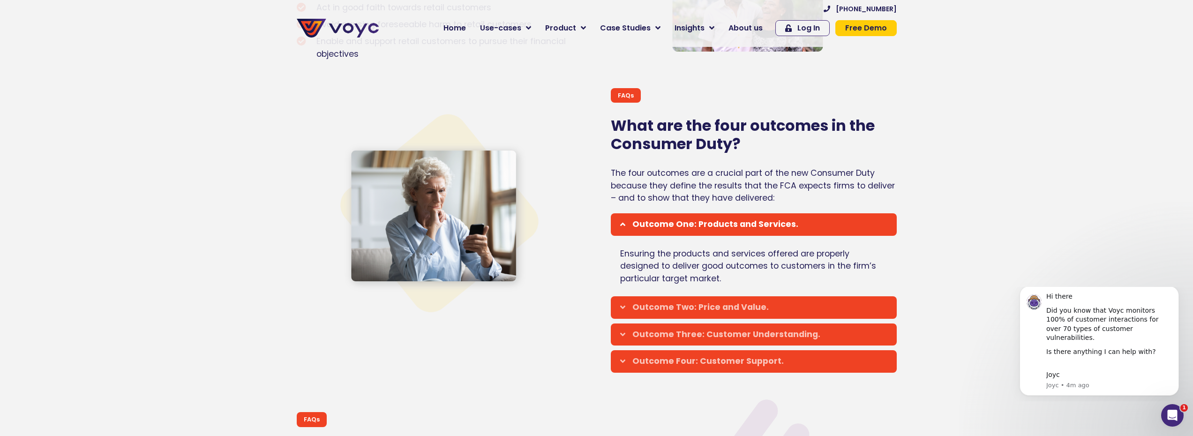
click at [623, 220] on icon at bounding box center [622, 224] width 5 height 8
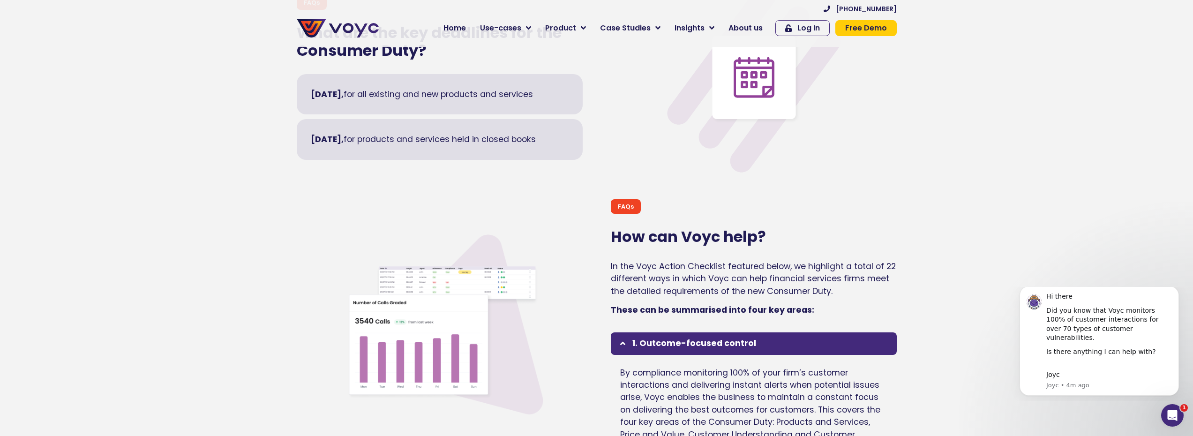
scroll to position [1876, 0]
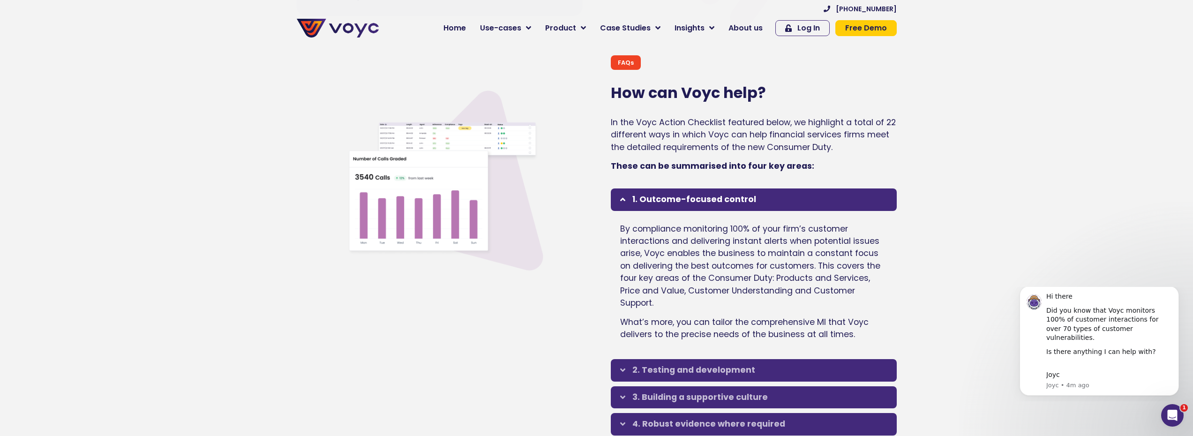
click at [618, 189] on div "1. Outcome-focused control" at bounding box center [754, 200] width 286 height 23
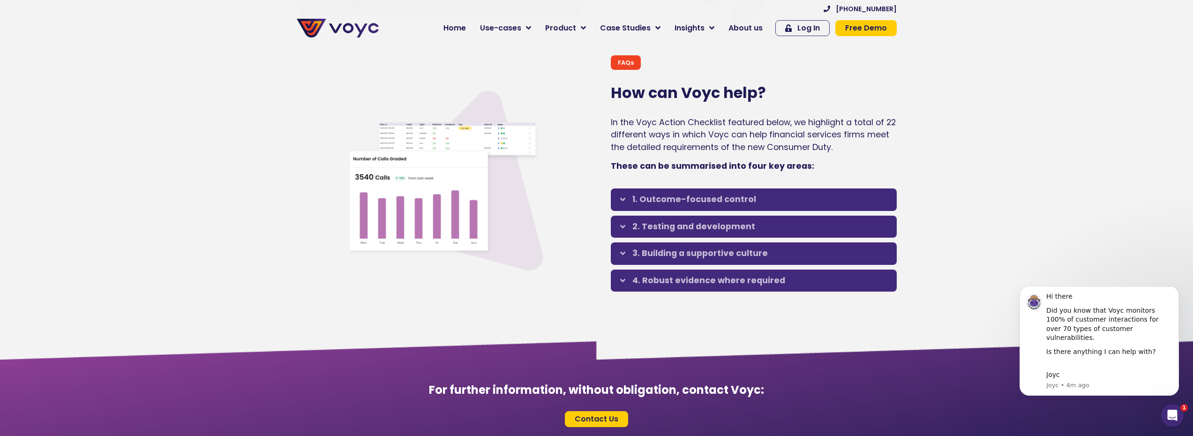
click at [621, 223] on icon at bounding box center [622, 227] width 5 height 8
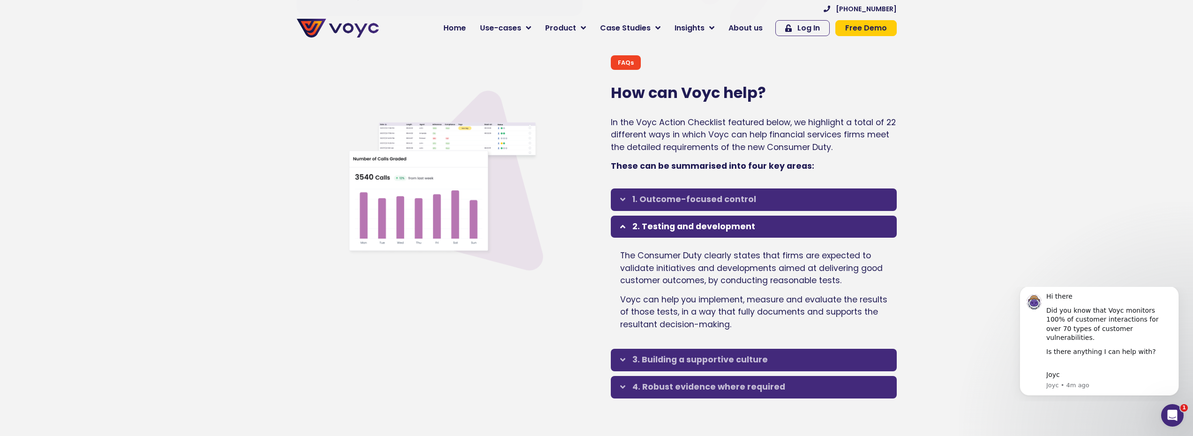
click at [621, 223] on icon at bounding box center [622, 227] width 5 height 8
